Goal: Check status: Check status

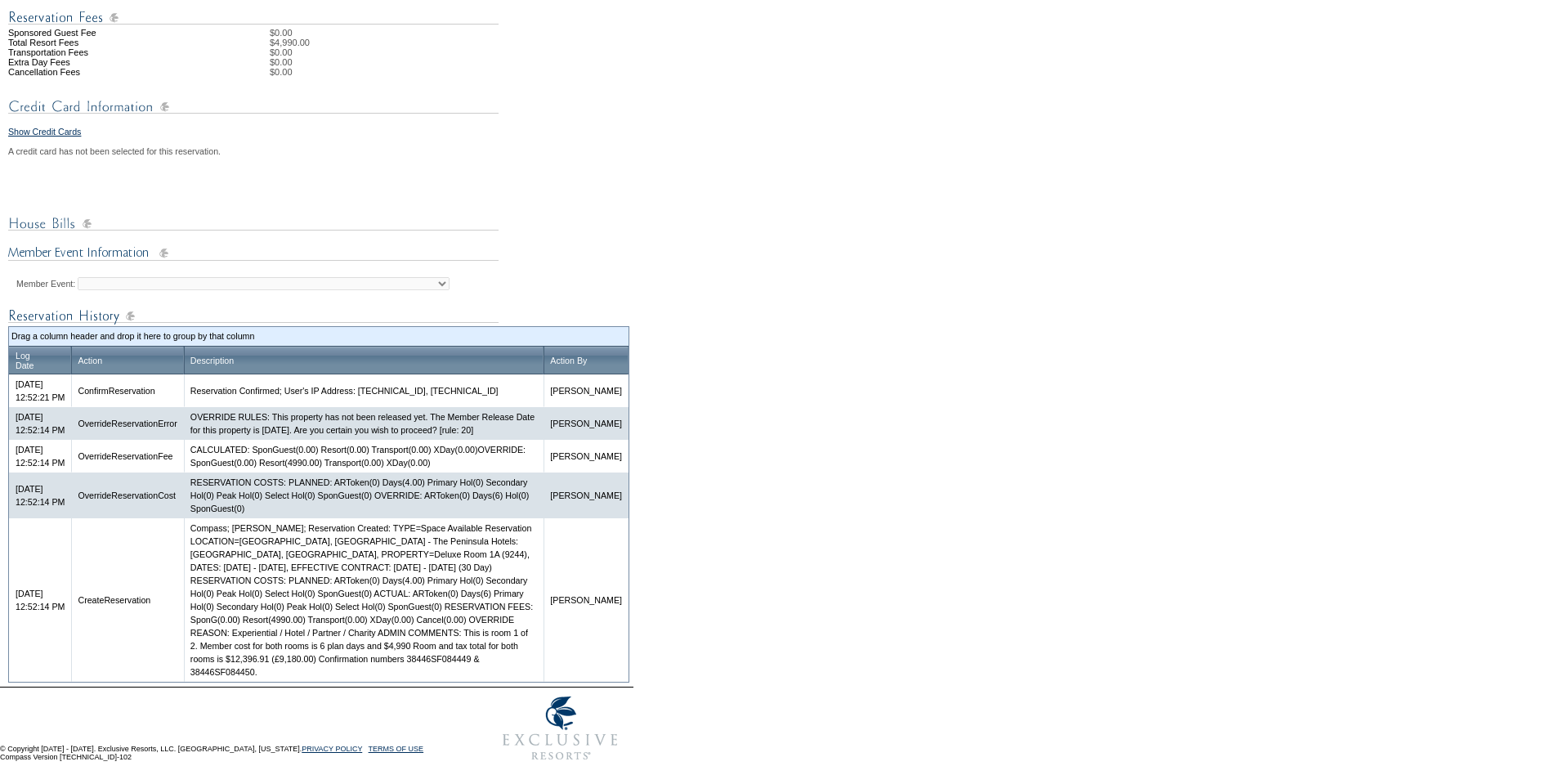
scroll to position [646, 0]
drag, startPoint x: 300, startPoint y: 645, endPoint x: 456, endPoint y: 657, distance: 156.5
click at [456, 657] on td "Compass; [PERSON_NAME]; Reservation Created: TYPE=Space Available Reservation L…" at bounding box center [364, 600] width 361 height 164
copy td "Member cost for both rooms is 6 plan days and $4,990 Room and tax total for bot…"
click at [364, 645] on td "Compass; [PERSON_NAME]; Reservation Created: TYPE=Space Available Reservation L…" at bounding box center [364, 600] width 361 height 164
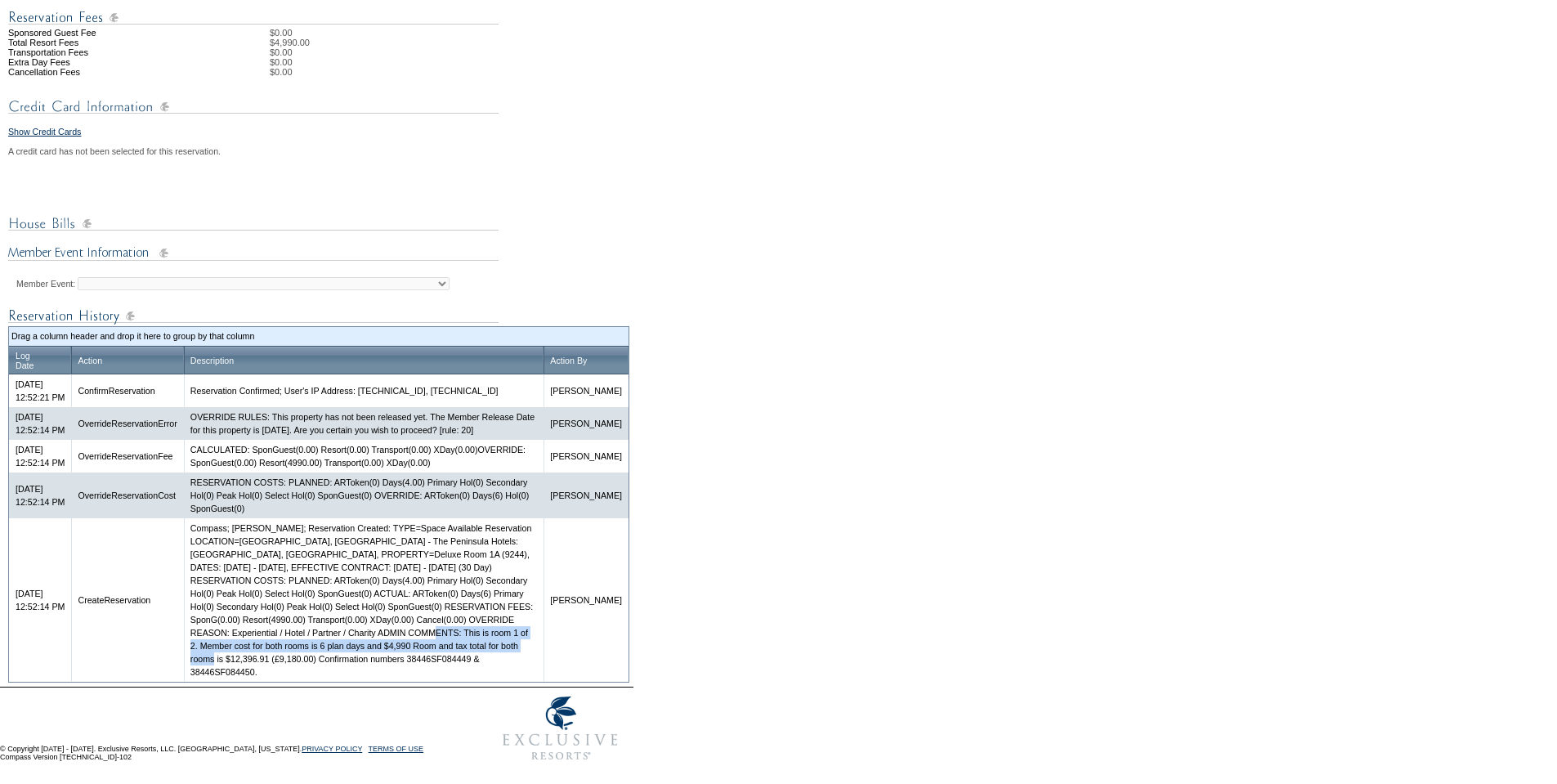
click at [405, 660] on td "Compass; [PERSON_NAME]; Reservation Created: TYPE=Space Available Reservation L…" at bounding box center [364, 600] width 361 height 164
drag, startPoint x: 351, startPoint y: 657, endPoint x: 397, endPoint y: 657, distance: 46.0
click at [397, 657] on td "Compass; [PERSON_NAME]; Reservation Created: TYPE=Space Available Reservation L…" at bounding box center [364, 600] width 361 height 164
click at [396, 657] on td "Compass; [PERSON_NAME]; Reservation Created: TYPE=Space Available Reservation L…" at bounding box center [364, 600] width 361 height 164
drag, startPoint x: 349, startPoint y: 657, endPoint x: 398, endPoint y: 657, distance: 49.0
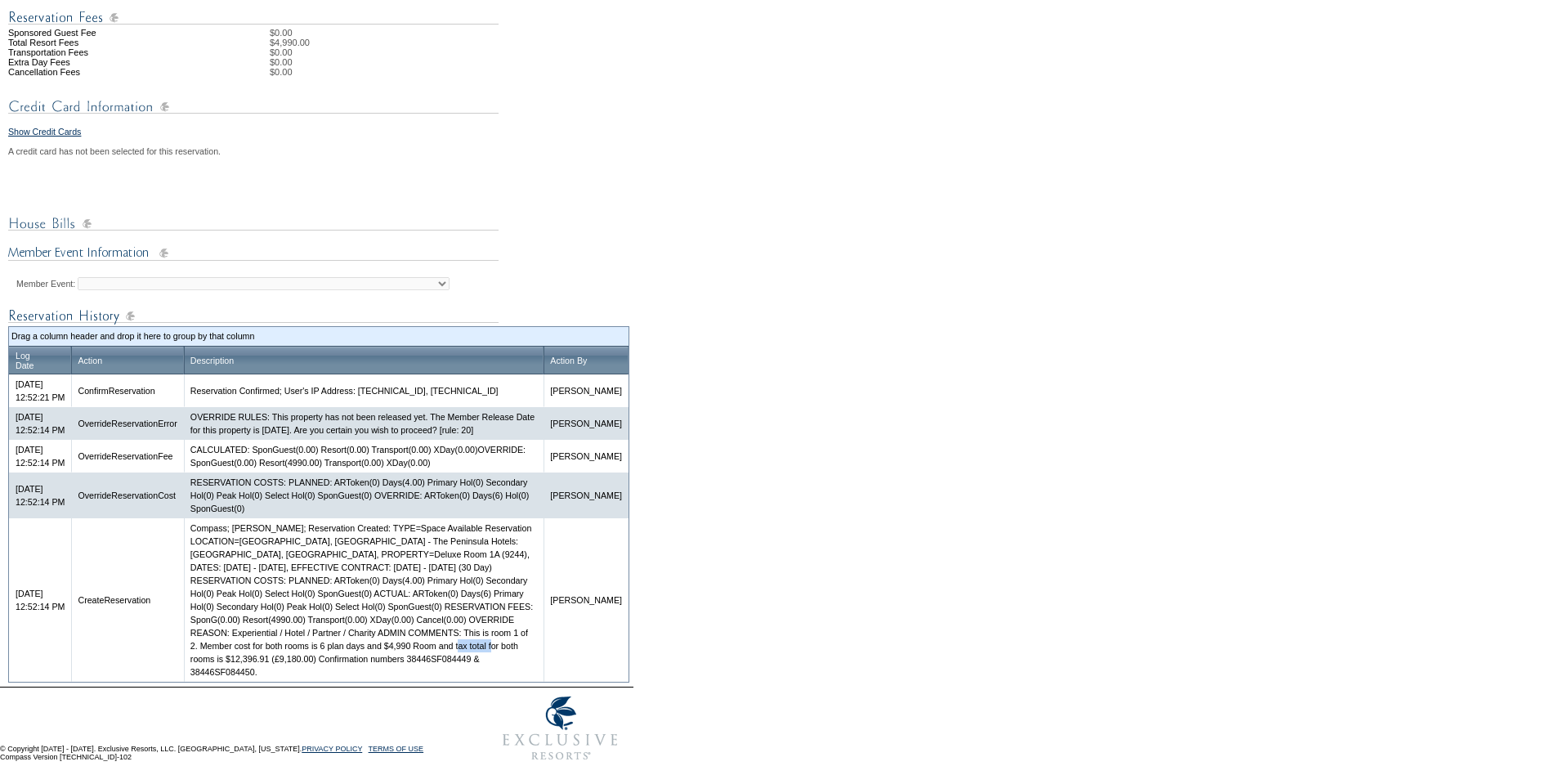
click at [398, 657] on td "Compass; [PERSON_NAME]; Reservation Created: TYPE=Space Available Reservation L…" at bounding box center [364, 600] width 361 height 164
copy td "$12,396.91"
click at [414, 651] on td "Compass; [PERSON_NAME]; Reservation Created: TYPE=Space Available Reservation L…" at bounding box center [364, 600] width 361 height 164
drag, startPoint x: 405, startPoint y: 657, endPoint x: 448, endPoint y: 657, distance: 43.0
click at [448, 657] on td "Compass; [PERSON_NAME]; Reservation Created: TYPE=Space Available Reservation L…" at bounding box center [364, 600] width 361 height 164
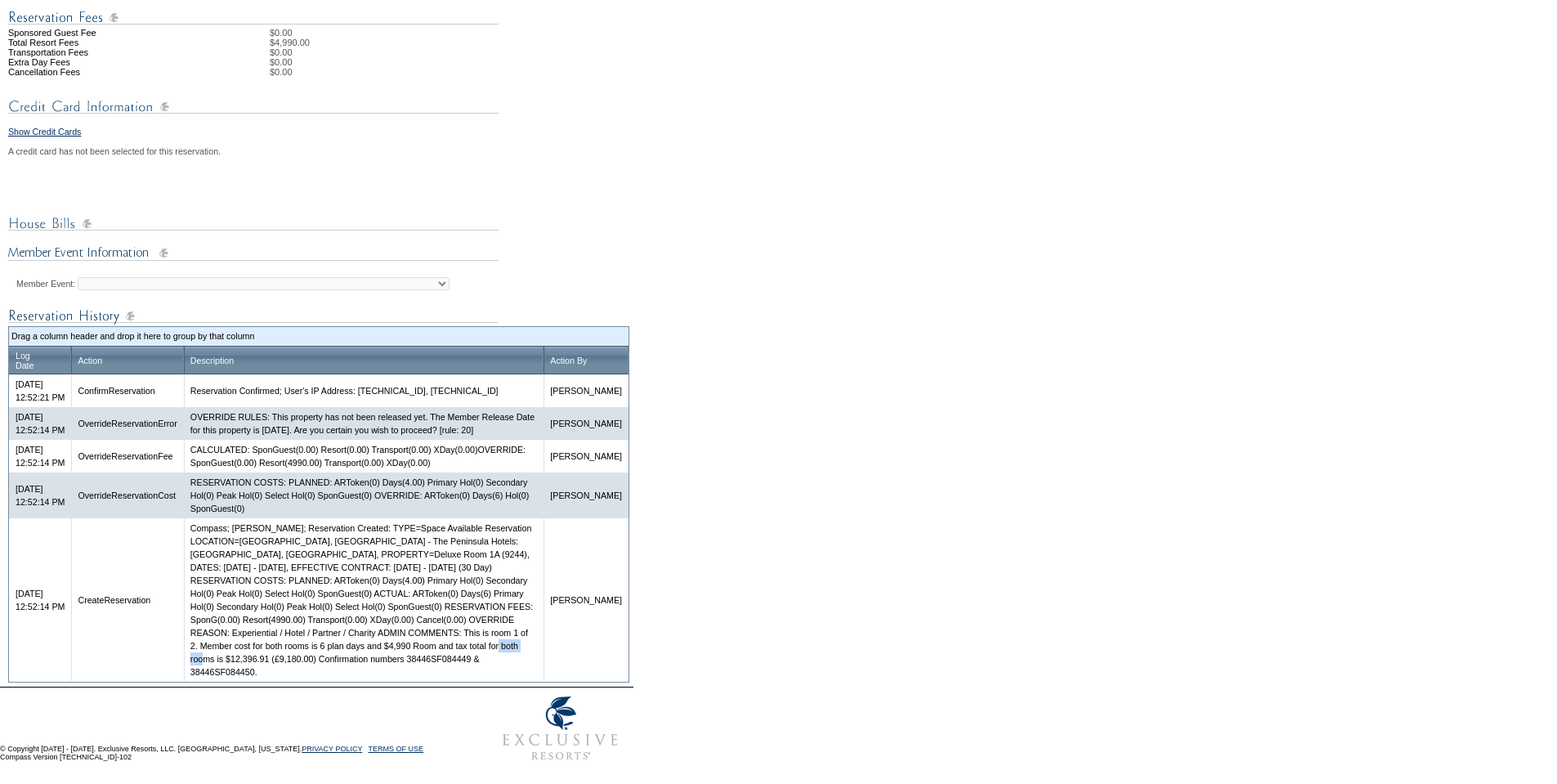
copy td "£9,180.00"
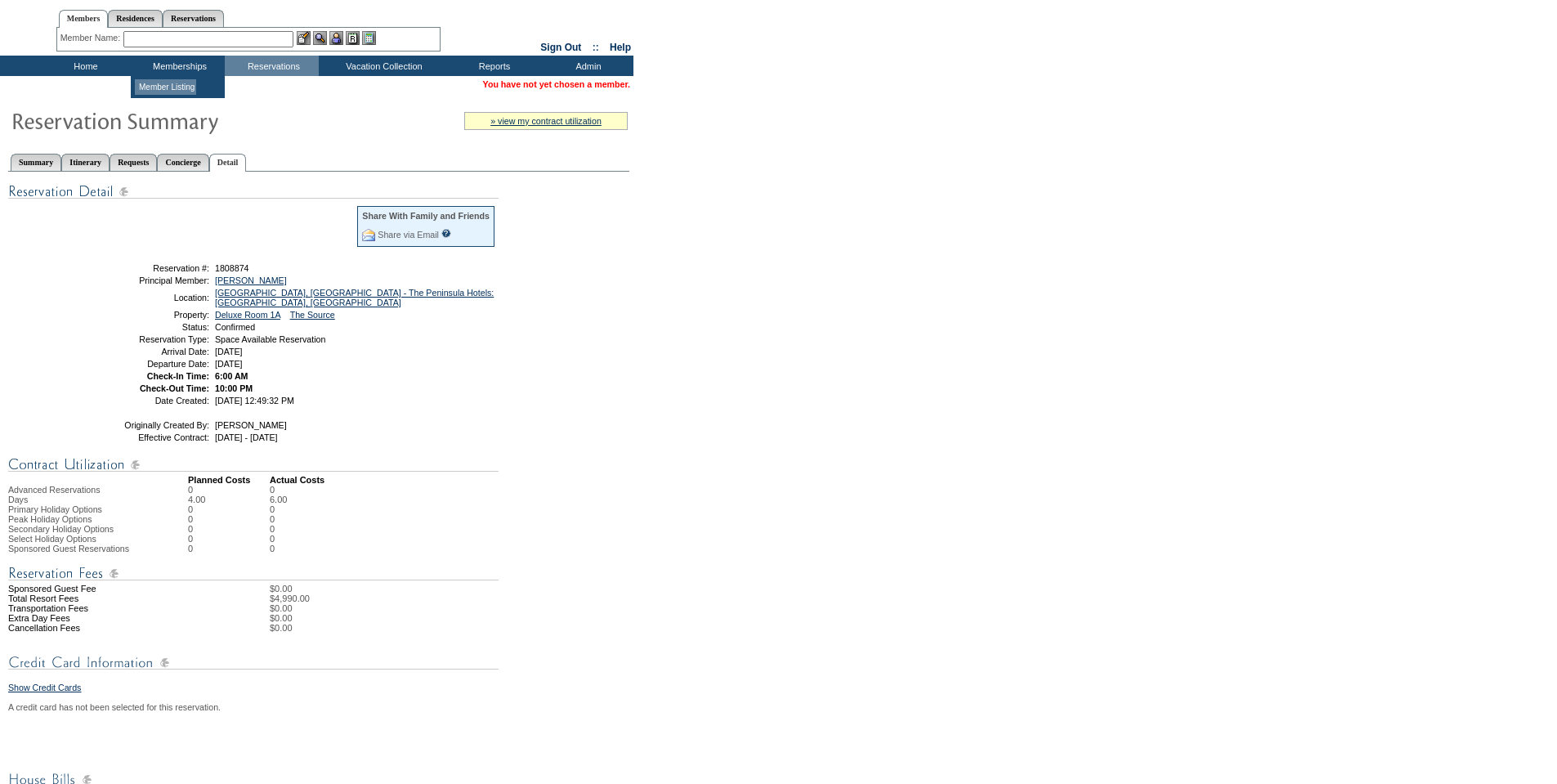
scroll to position [0, 0]
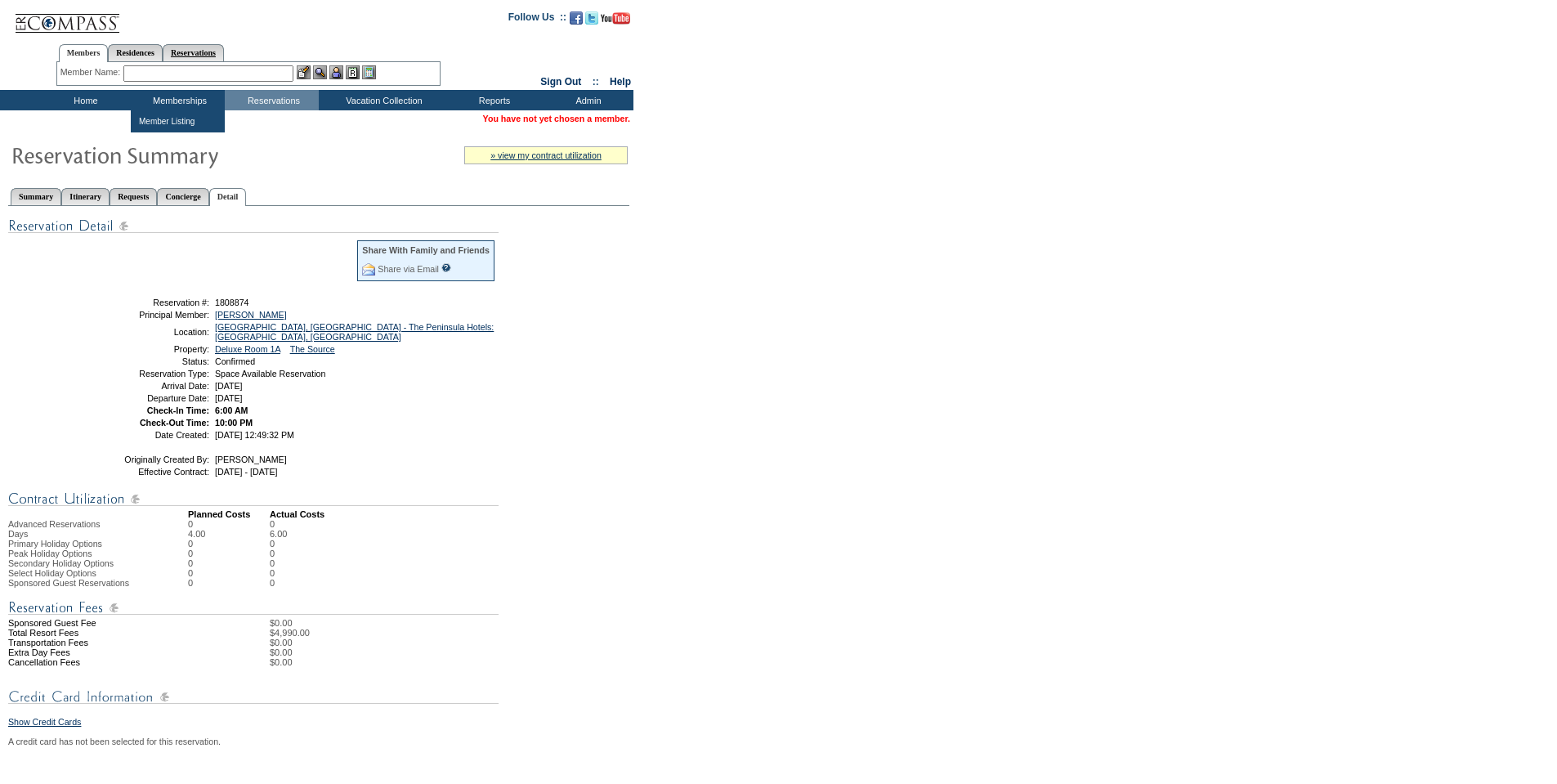
click at [198, 50] on link "Reservations" at bounding box center [193, 52] width 61 height 17
click at [168, 68] on input "text" at bounding box center [156, 73] width 72 height 16
paste input "1809161"
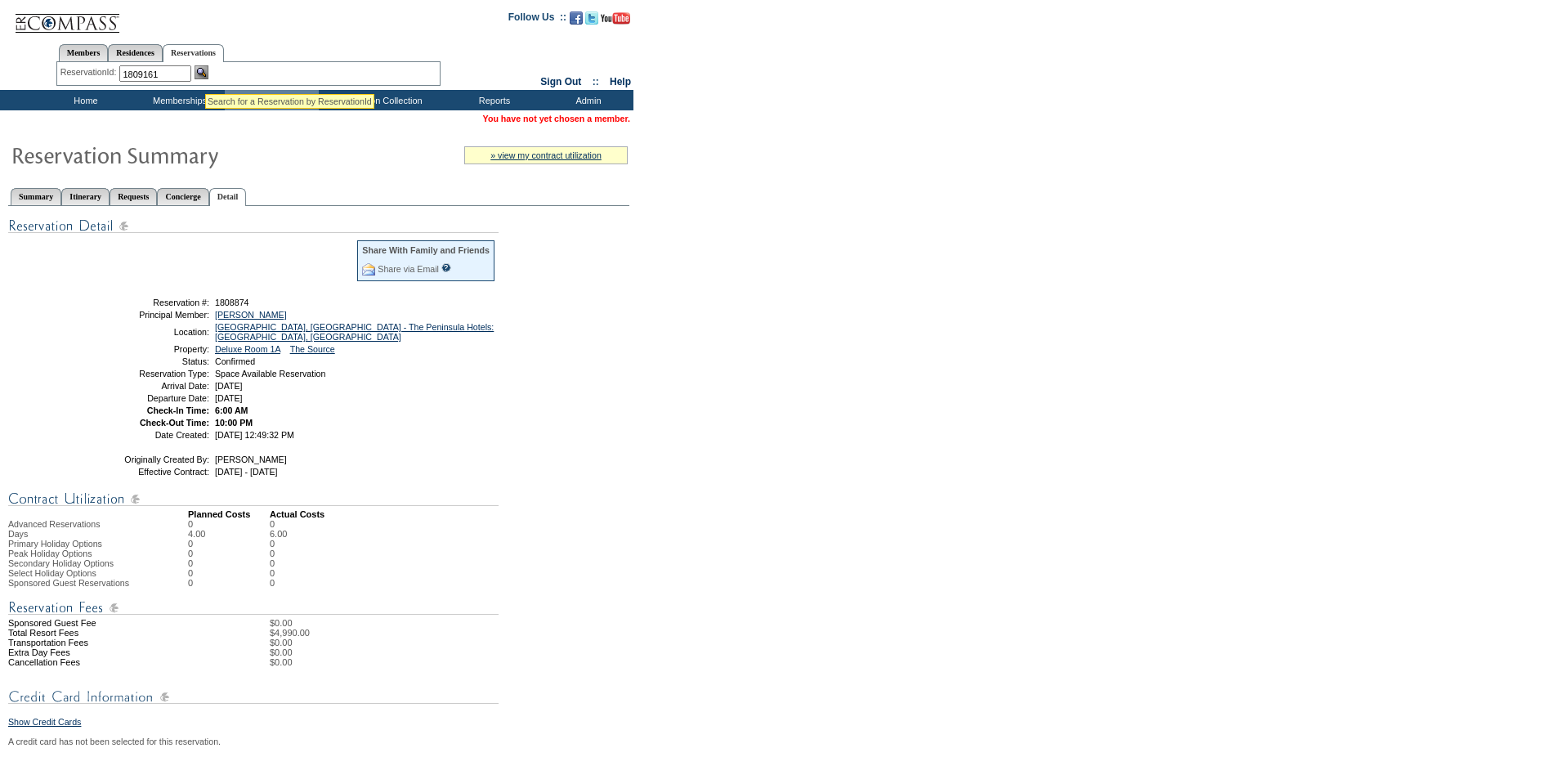
type input "1809161"
click at [206, 73] on img at bounding box center [201, 72] width 14 height 14
